Goal: Navigation & Orientation: Find specific page/section

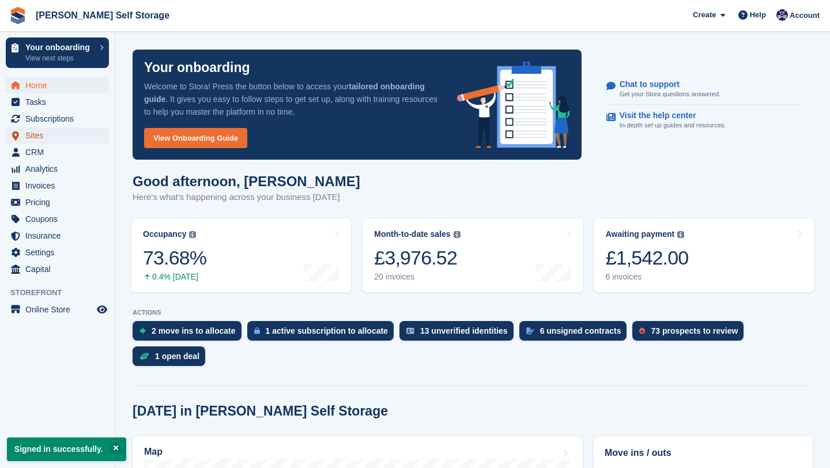
click at [46, 133] on span "Sites" at bounding box center [59, 135] width 69 height 16
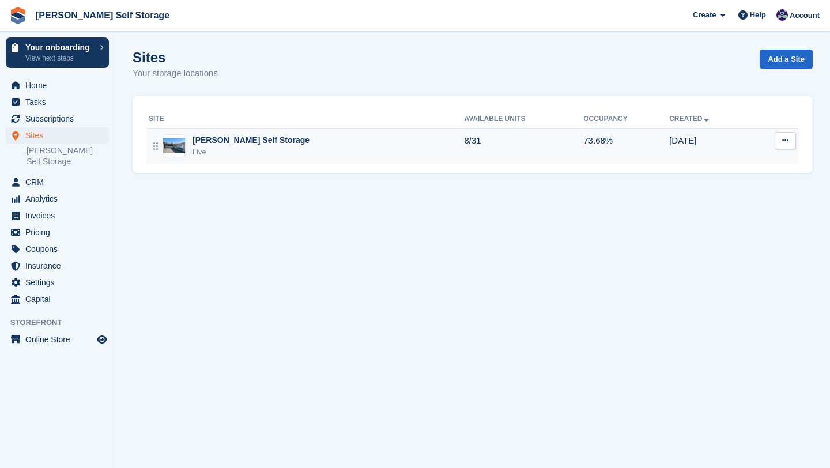
click at [208, 147] on div "Live" at bounding box center [251, 152] width 117 height 12
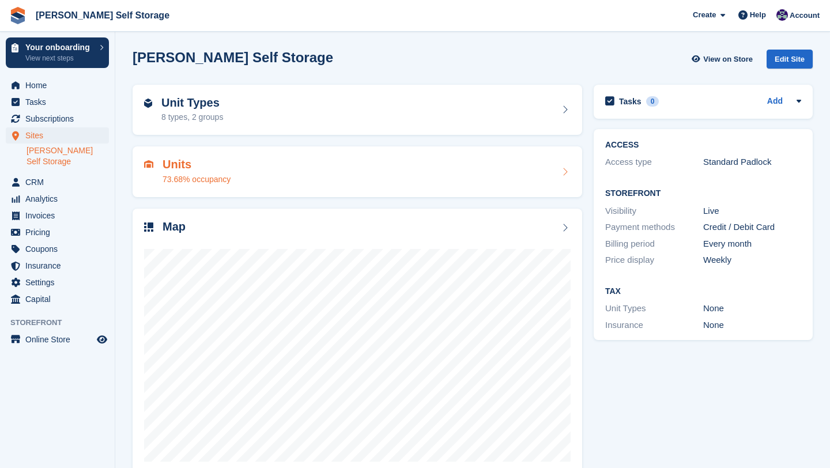
click at [227, 163] on h2 "Units" at bounding box center [197, 164] width 68 height 13
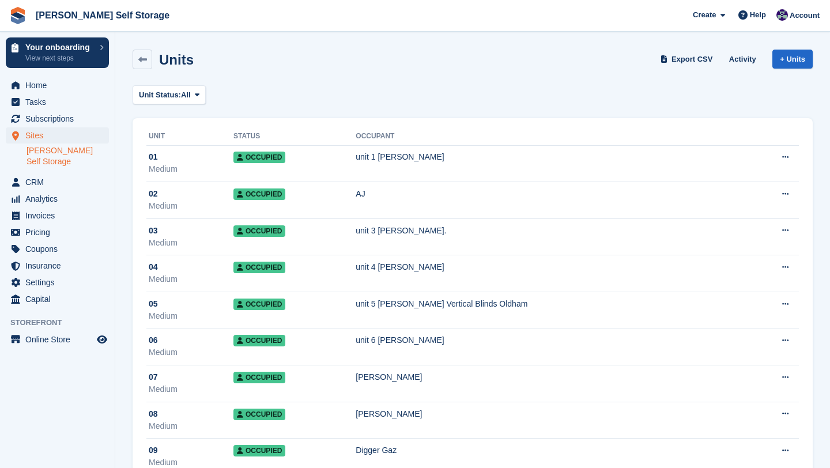
click at [149, 70] on div "Units Export CSV Activity + Units" at bounding box center [473, 62] width 692 height 36
click at [143, 62] on icon at bounding box center [142, 59] width 9 height 9
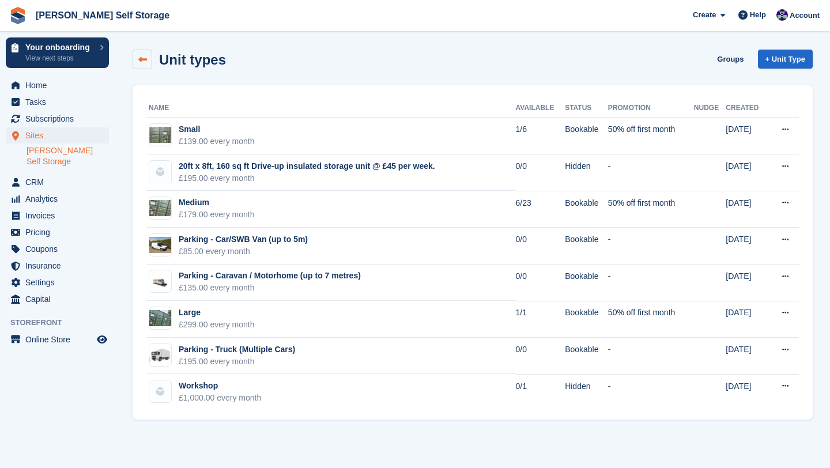
click at [143, 63] on link at bounding box center [143, 60] width 20 height 20
